Goal: Information Seeking & Learning: Find specific page/section

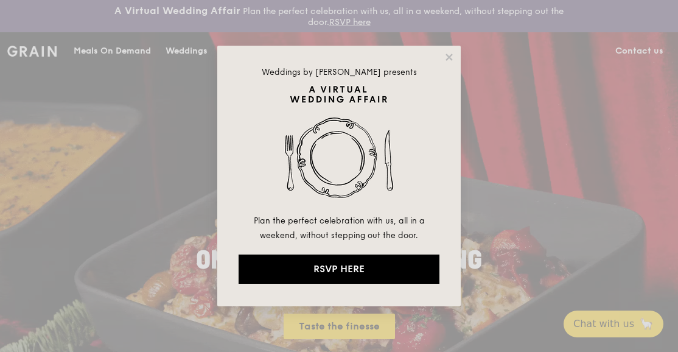
click at [455, 55] on div "Weddings by [PERSON_NAME] presents Plan the perfect celebration with us, all in…" at bounding box center [338, 176] width 243 height 260
click at [450, 56] on icon at bounding box center [448, 57] width 7 height 7
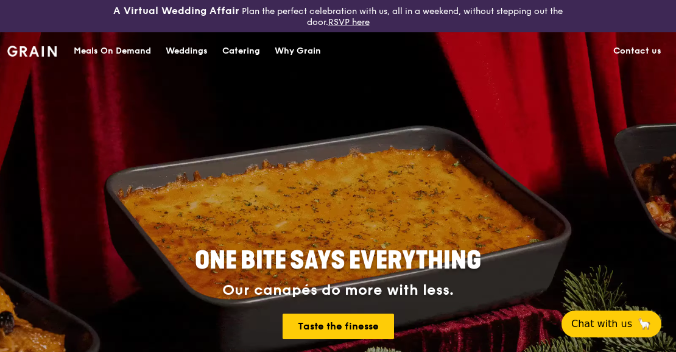
click at [102, 55] on div "Meals On Demand" at bounding box center [112, 51] width 77 height 37
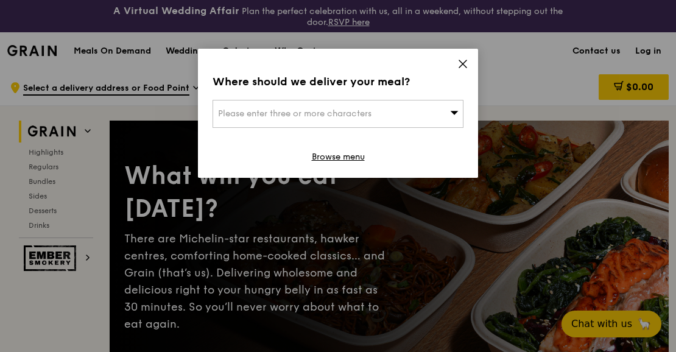
click at [459, 66] on icon at bounding box center [462, 63] width 7 height 7
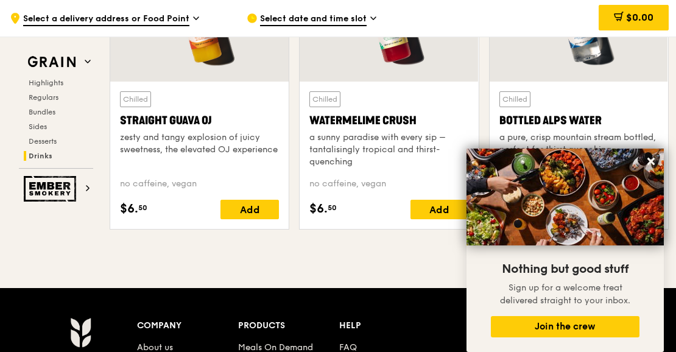
scroll to position [5178, 0]
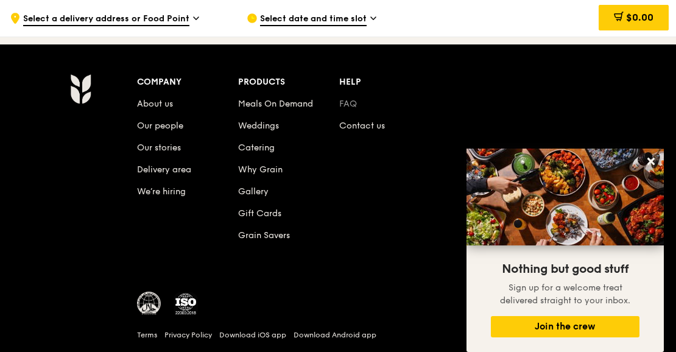
click at [352, 105] on link "FAQ" at bounding box center [348, 104] width 18 height 10
